Goal: Use online tool/utility: Utilize a website feature to perform a specific function

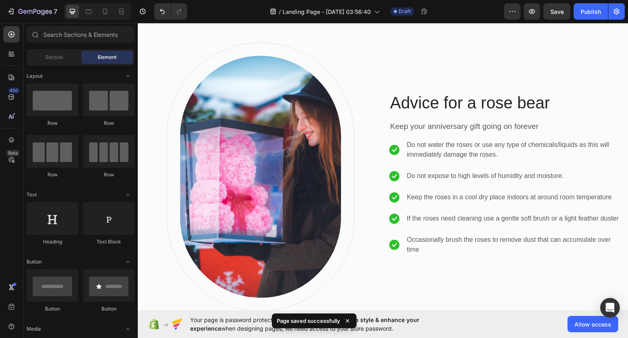
scroll to position [1472, 0]
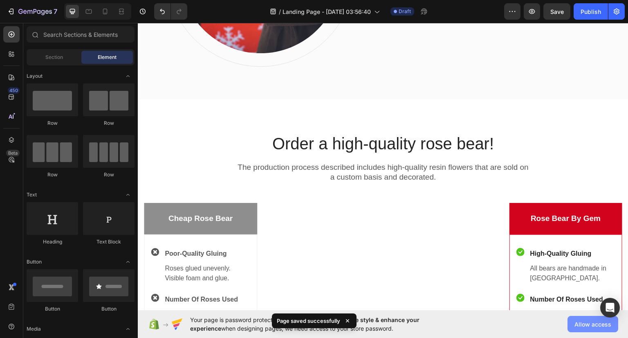
click at [585, 323] on span "Allow access" at bounding box center [592, 324] width 37 height 9
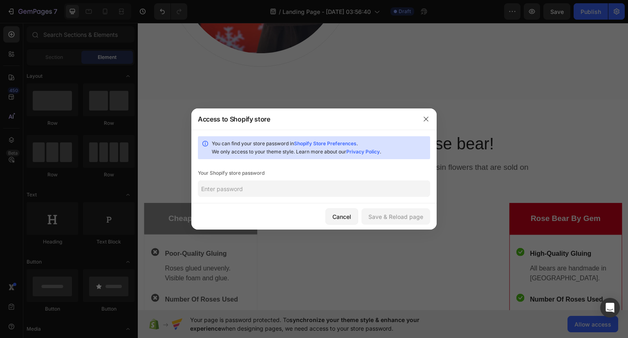
click at [253, 185] on input "text" at bounding box center [314, 188] width 232 height 16
click at [245, 190] on input "text" at bounding box center [314, 188] width 232 height 16
click at [298, 192] on input "text" at bounding box center [314, 188] width 232 height 16
paste input "jjMcS5@n#x7-hD4"
type input "jjMcS5@n#x7-hD4"
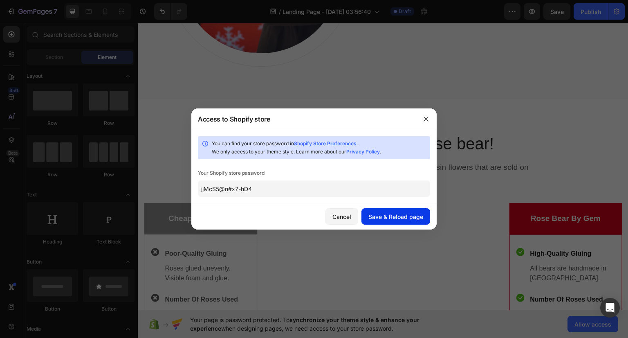
click at [389, 220] on div "Save & Reload page" at bounding box center [395, 216] width 55 height 9
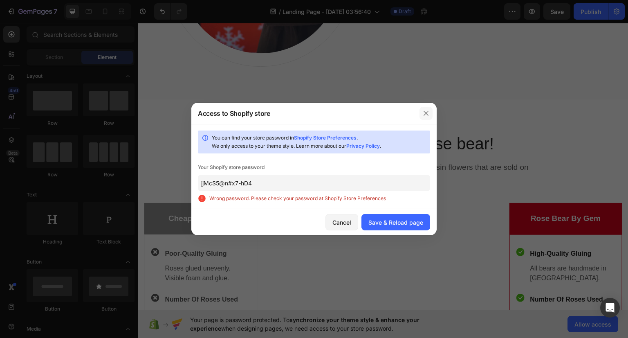
drag, startPoint x: 424, startPoint y: 113, endPoint x: 225, endPoint y: 92, distance: 200.1
click at [424, 113] on icon "button" at bounding box center [426, 113] width 7 height 7
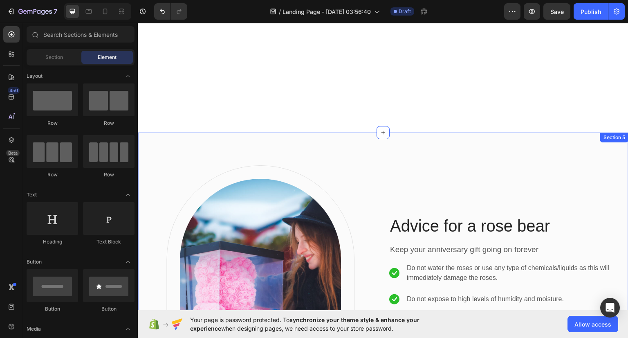
scroll to position [1063, 0]
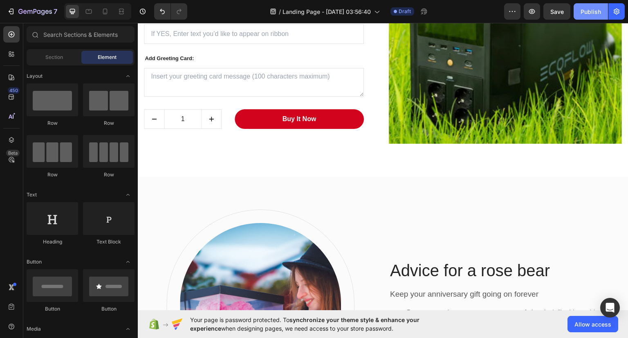
click at [587, 11] on div "Publish" at bounding box center [590, 11] width 20 height 9
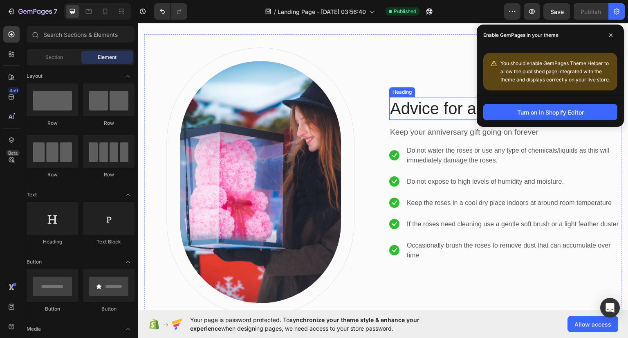
scroll to position [1145, 0]
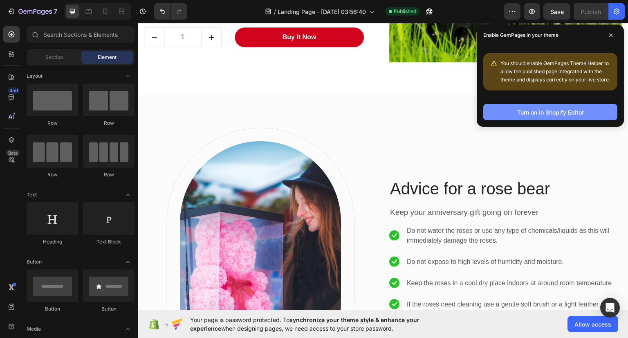
click at [524, 114] on div "Turn on in Shopify Editor" at bounding box center [550, 112] width 67 height 9
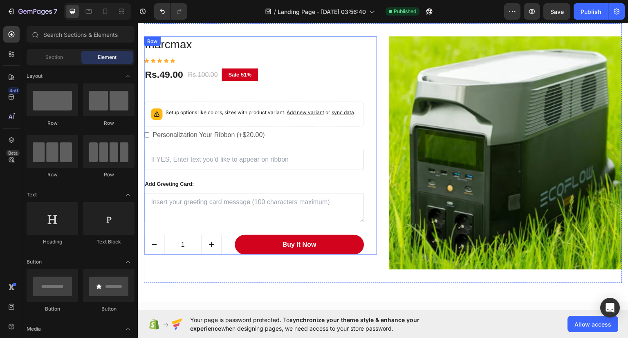
scroll to position [695, 0]
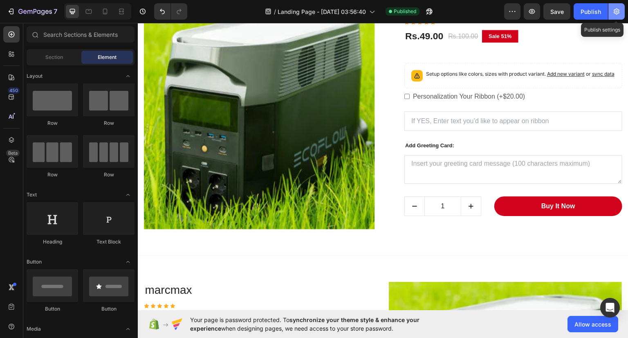
click at [611, 12] on button "button" at bounding box center [616, 11] width 16 height 16
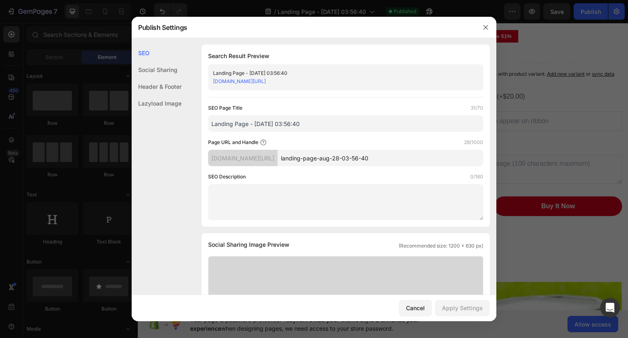
click at [251, 83] on link "[DOMAIN_NAME][URL]" at bounding box center [239, 81] width 53 height 6
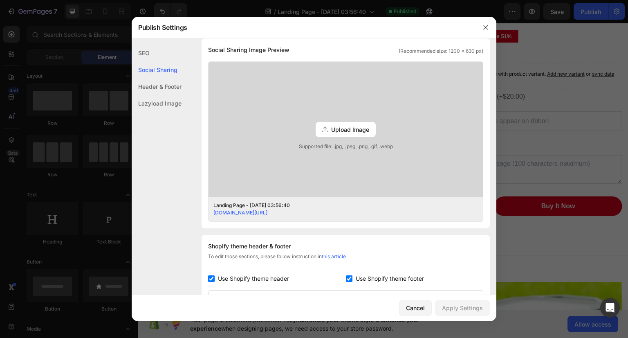
scroll to position [245, 0]
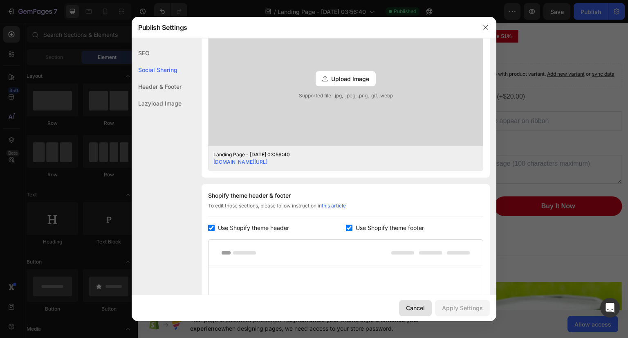
click at [419, 307] on div "Cancel" at bounding box center [415, 307] width 19 height 9
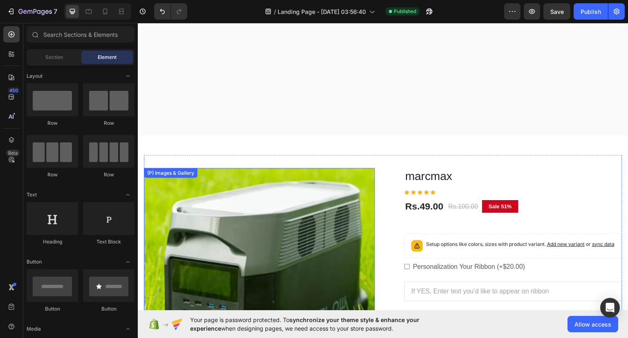
scroll to position [491, 0]
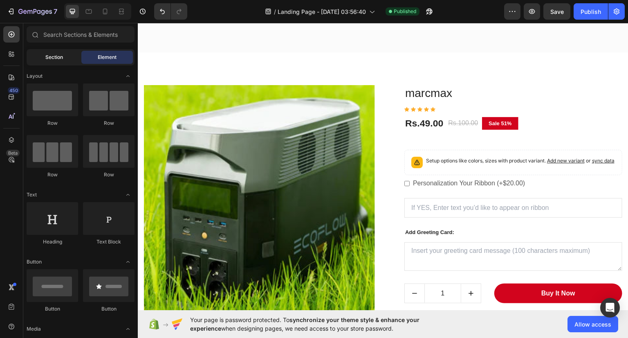
click at [63, 53] on div "Section" at bounding box center [54, 57] width 52 height 13
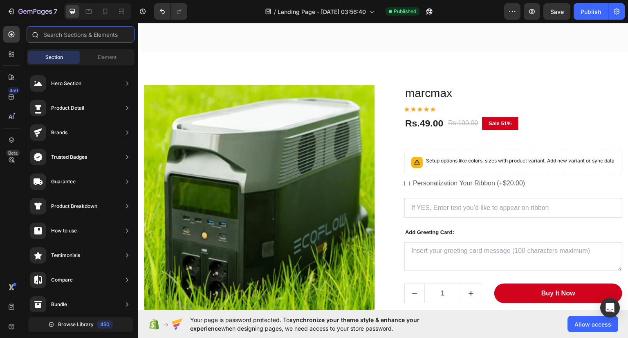
click at [92, 34] on input "text" at bounding box center [81, 34] width 108 height 16
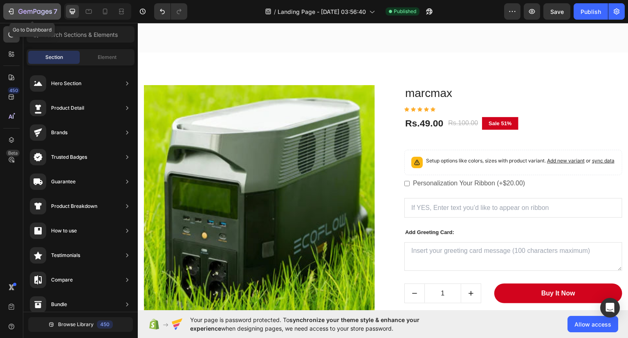
click at [32, 10] on icon "button" at bounding box center [35, 12] width 34 height 7
